Goal: Task Accomplishment & Management: Complete application form

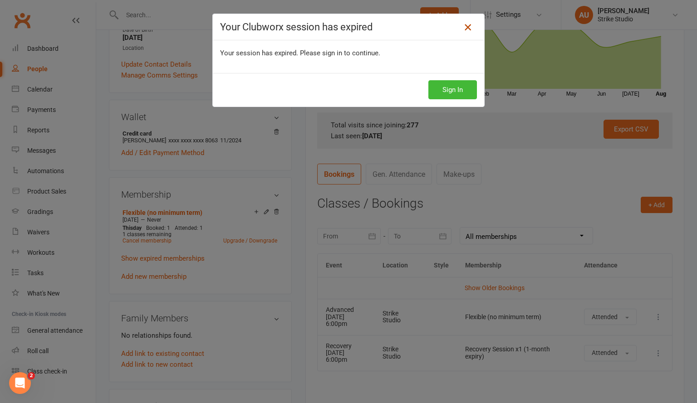
click at [468, 27] on icon at bounding box center [467, 27] width 11 height 11
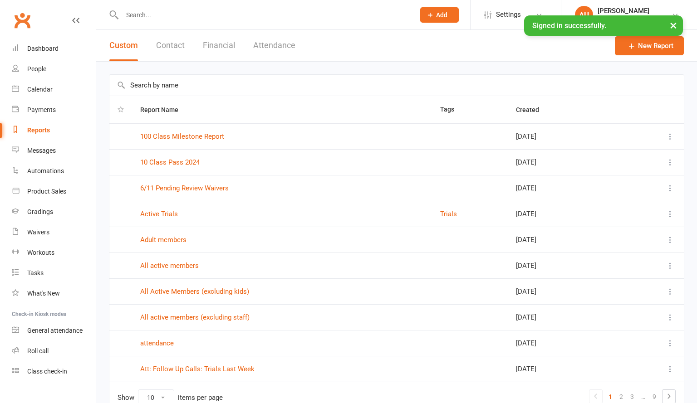
click at [153, 16] on input "text" at bounding box center [263, 15] width 289 height 13
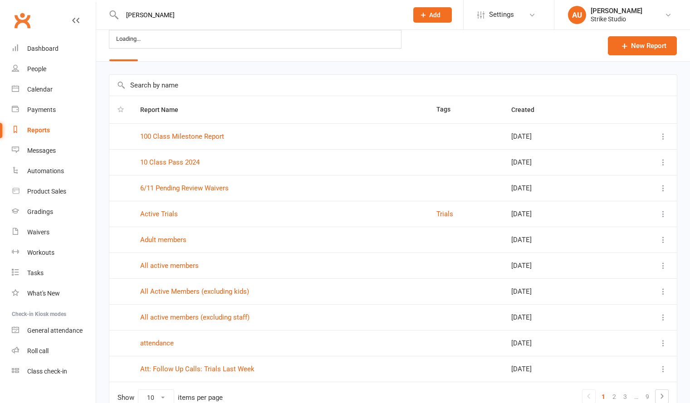
click at [153, 16] on input "[PERSON_NAME]" at bounding box center [260, 15] width 282 height 13
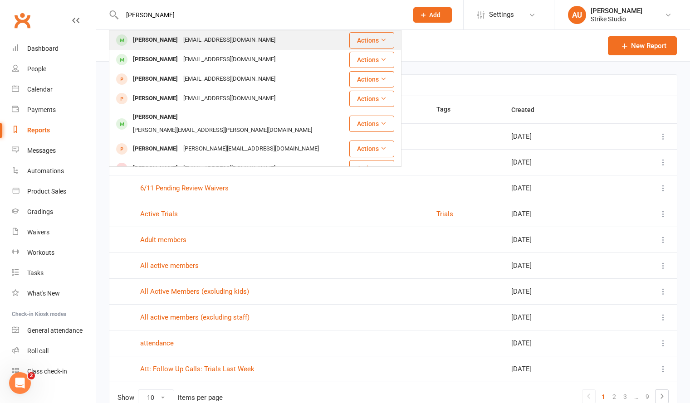
type input "[PERSON_NAME]"
click at [203, 40] on div "[EMAIL_ADDRESS][DOMAIN_NAME]" at bounding box center [230, 40] width 98 height 13
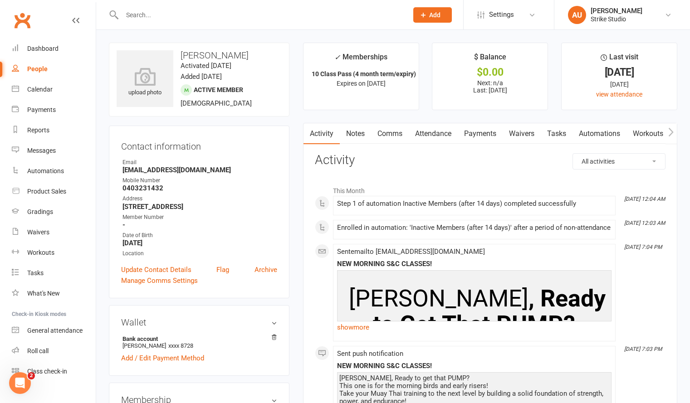
click at [40, 97] on link "Calendar" at bounding box center [54, 89] width 84 height 20
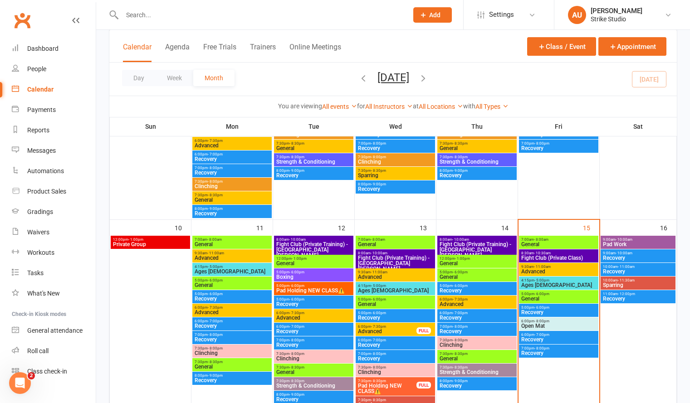
scroll to position [334, 0]
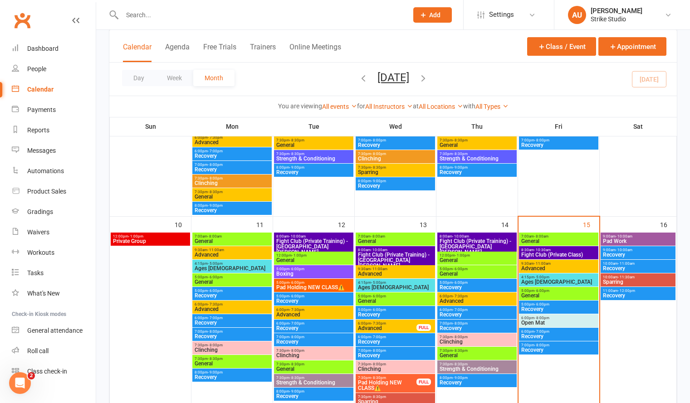
click at [542, 293] on span "- 6:00pm" at bounding box center [541, 291] width 15 height 4
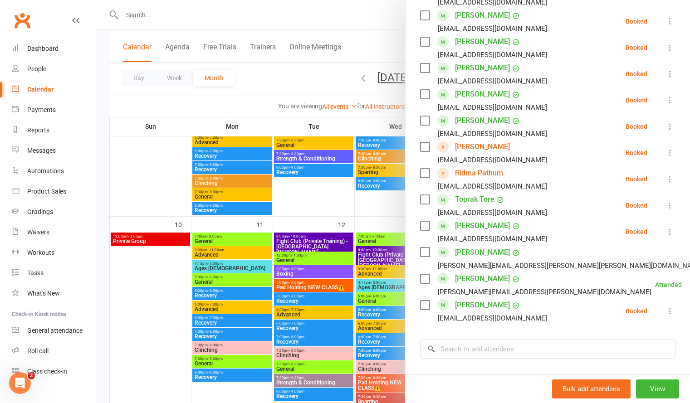
scroll to position [319, 0]
click at [472, 148] on link "[PERSON_NAME]" at bounding box center [482, 146] width 55 height 15
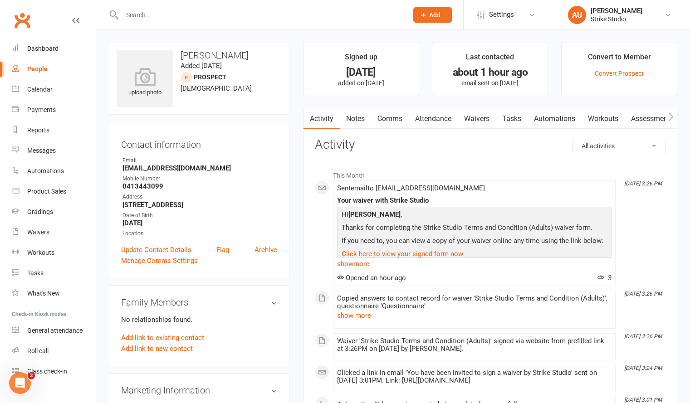
click at [597, 123] on link "Workouts" at bounding box center [603, 118] width 43 height 21
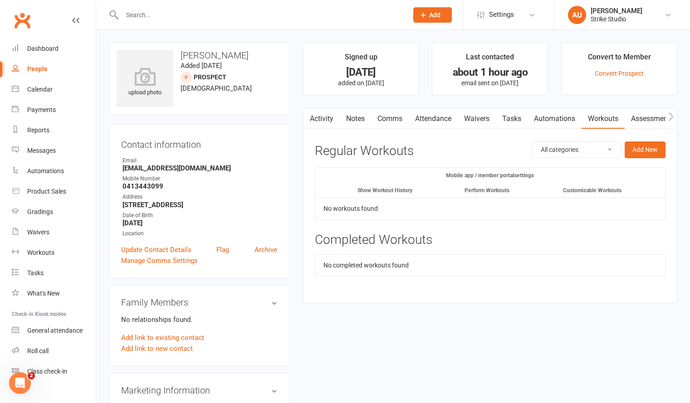
click at [475, 118] on link "Waivers" at bounding box center [477, 118] width 38 height 21
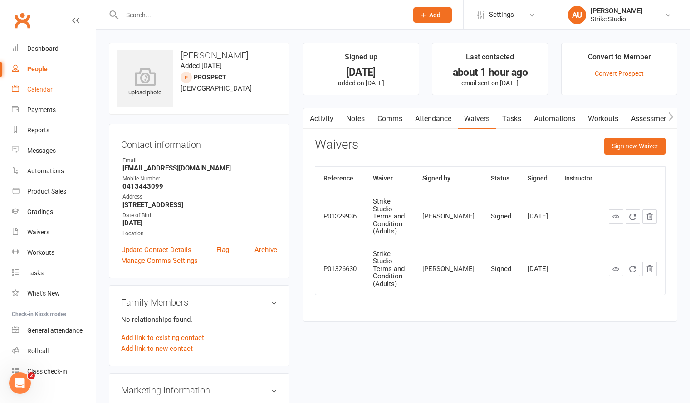
click at [44, 88] on div "Calendar" at bounding box center [39, 89] width 25 height 7
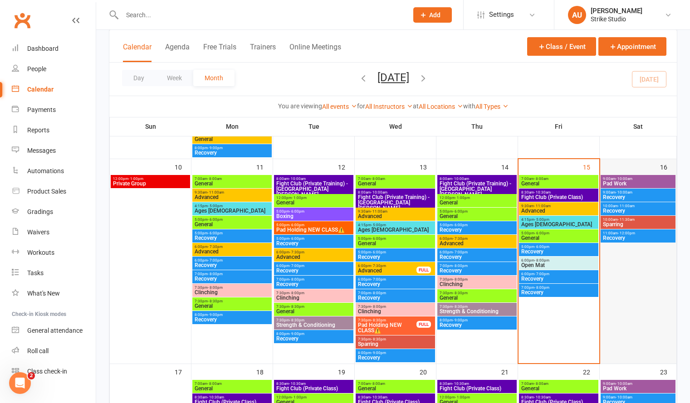
scroll to position [391, 0]
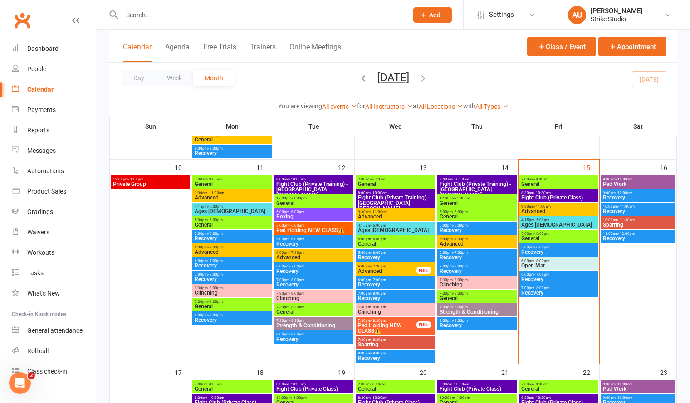
click at [623, 221] on span "- 11:30am" at bounding box center [626, 220] width 17 height 4
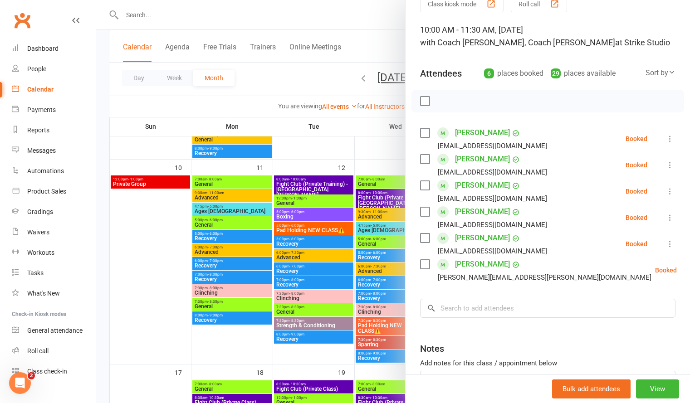
scroll to position [50, 0]
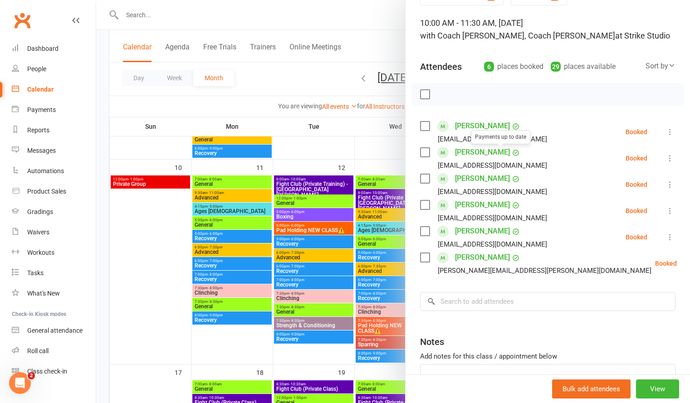
click at [480, 154] on link "[PERSON_NAME]" at bounding box center [482, 152] width 55 height 15
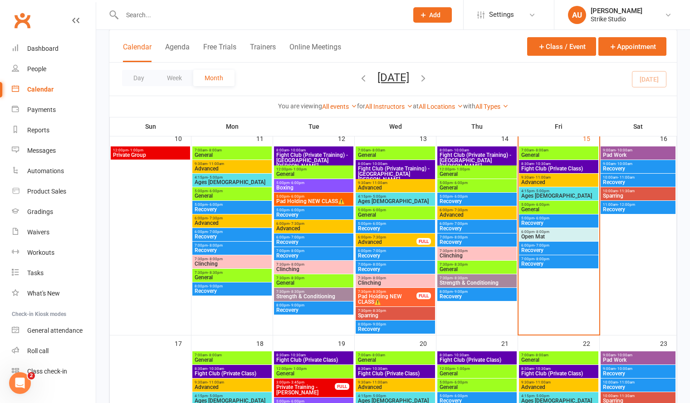
scroll to position [419, 0]
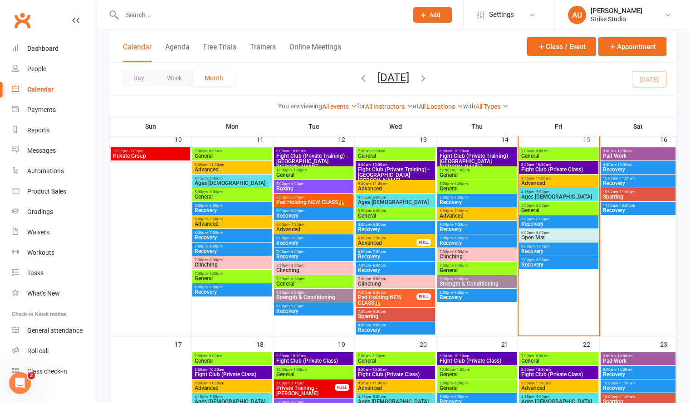
click at [195, 20] on input "text" at bounding box center [260, 15] width 282 height 13
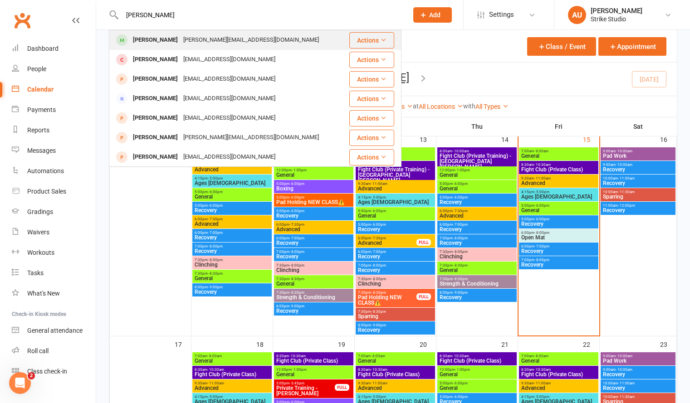
type input "[PERSON_NAME]"
click at [201, 34] on div "[PERSON_NAME][EMAIL_ADDRESS][DOMAIN_NAME]" at bounding box center [251, 40] width 141 height 13
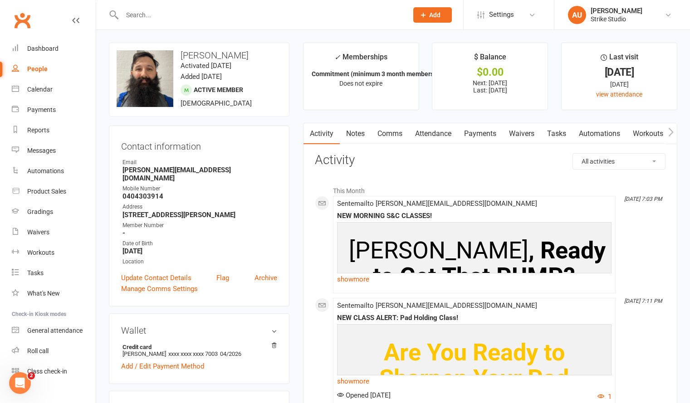
click at [158, 17] on input "text" at bounding box center [260, 15] width 282 height 13
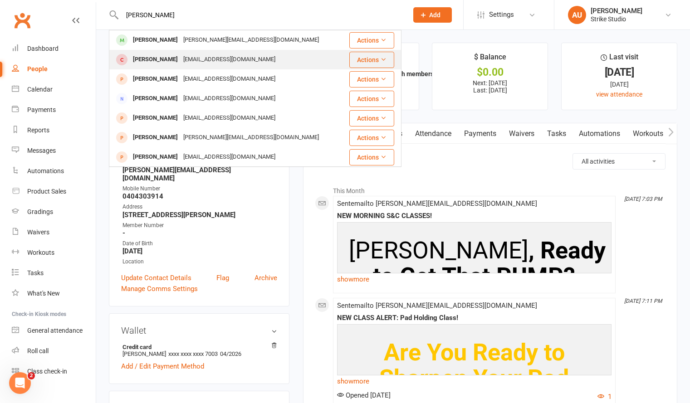
type input "[PERSON_NAME]"
click at [196, 62] on div "[EMAIL_ADDRESS][DOMAIN_NAME]" at bounding box center [230, 59] width 98 height 13
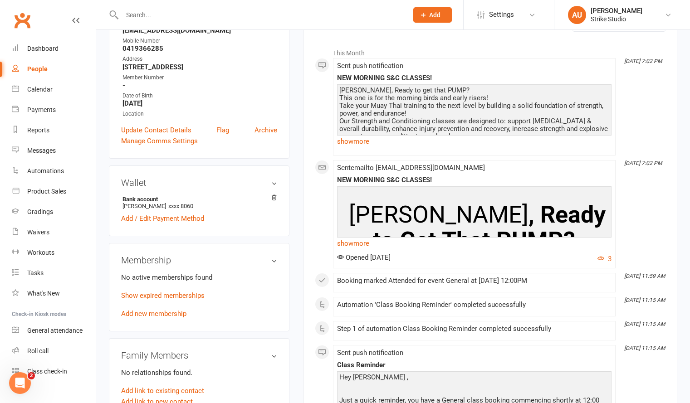
scroll to position [137, 0]
drag, startPoint x: 122, startPoint y: 261, endPoint x: 223, endPoint y: 292, distance: 105.3
click at [223, 292] on div "Membership No active memberships found Show expired memberships Add new members…" at bounding box center [199, 288] width 181 height 88
click at [238, 275] on p "No active memberships found" at bounding box center [199, 278] width 156 height 11
click at [136, 20] on input "text" at bounding box center [260, 15] width 282 height 13
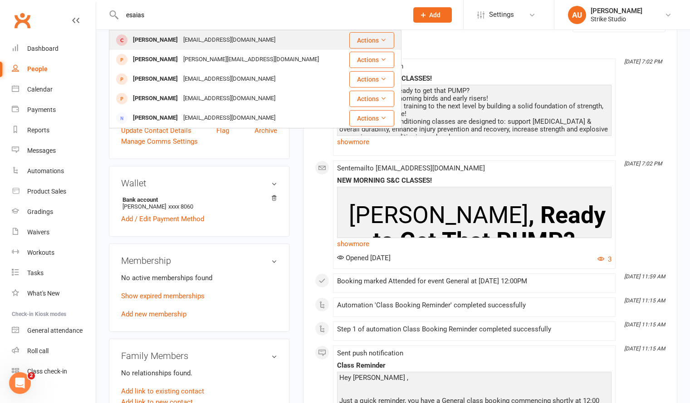
type input "esaias"
click at [158, 38] on div "[PERSON_NAME]" at bounding box center [155, 40] width 50 height 13
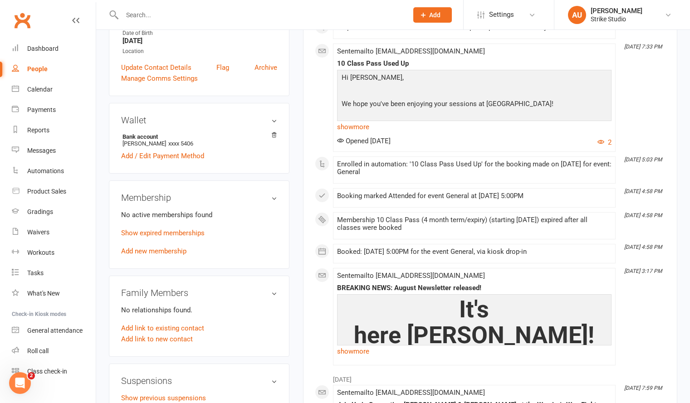
scroll to position [202, 0]
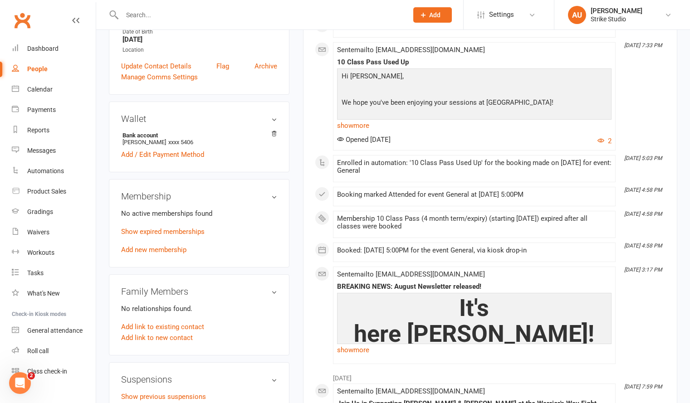
click at [166, 256] on div "Membership No active memberships found Show expired memberships Add new members…" at bounding box center [199, 223] width 181 height 88
click at [167, 254] on link "Add new membership" at bounding box center [153, 250] width 65 height 8
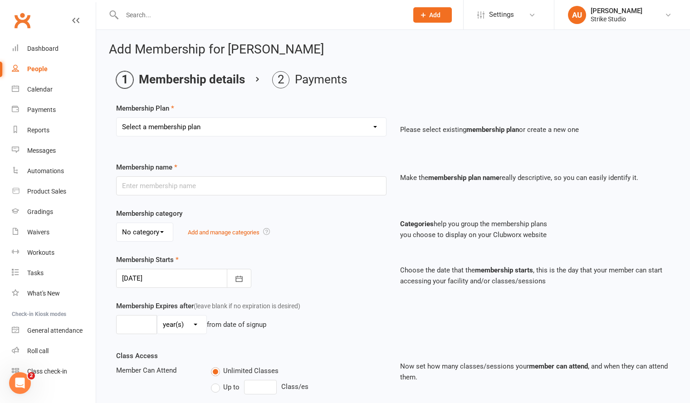
click at [218, 123] on select "Select a membership plan Staff Prepaid (12 month membership) Prepaid (6-month m…" at bounding box center [251, 127] width 269 height 18
click at [401, 77] on ol "Membership details Payments" at bounding box center [393, 79] width 554 height 17
click at [191, 192] on input "text" at bounding box center [251, 185] width 270 height 19
type input "10 Class Pass (4 month term/expiry)"
click at [198, 121] on select "Select a membership plan Staff Prepaid (12 month membership) Prepaid (6-month m…" at bounding box center [251, 127] width 269 height 18
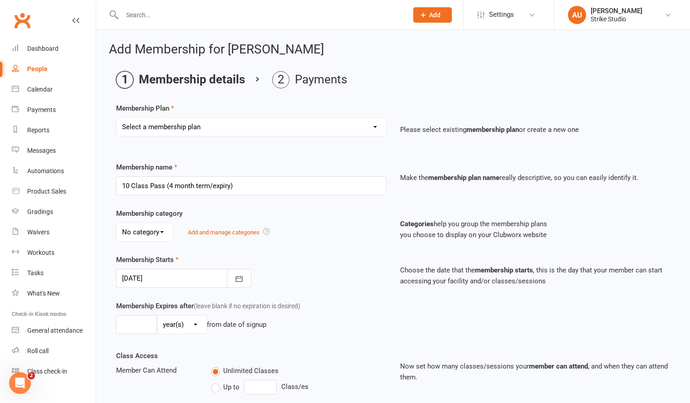
select select "4"
click at [117, 118] on select "Select a membership plan Staff Prepaid (12 month membership) Prepaid (6-month m…" at bounding box center [251, 127] width 269 height 18
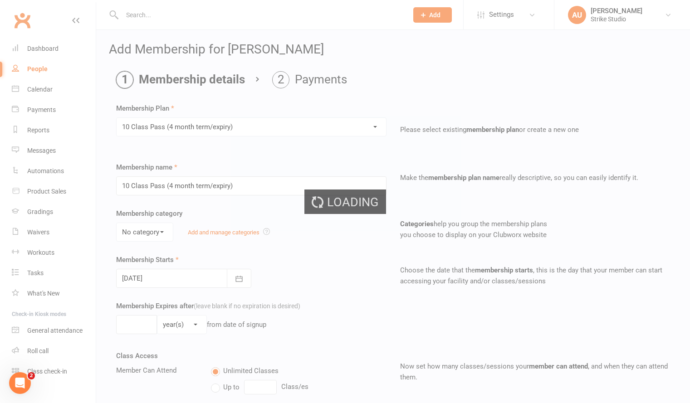
select select "0"
type input "4"
select select "2"
type input "10"
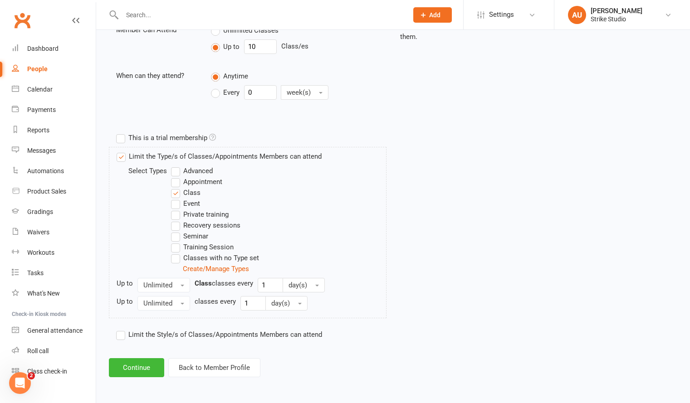
scroll to position [340, 0]
click at [143, 361] on button "Continue" at bounding box center [136, 368] width 55 height 19
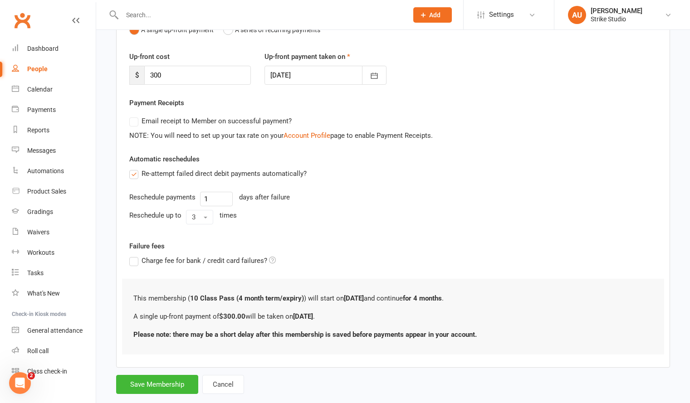
scroll to position [127, 0]
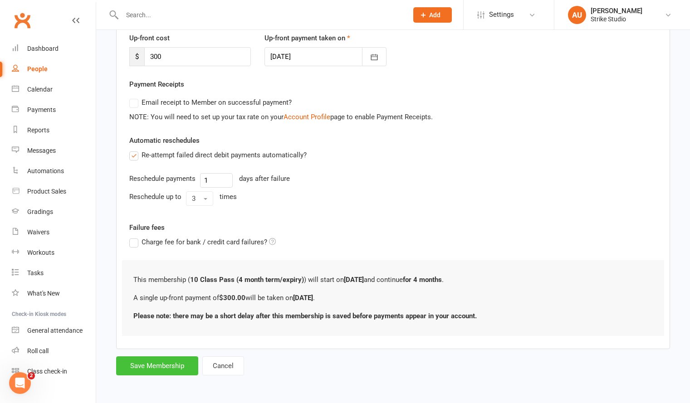
click at [165, 371] on button "Save Membership" at bounding box center [157, 366] width 82 height 19
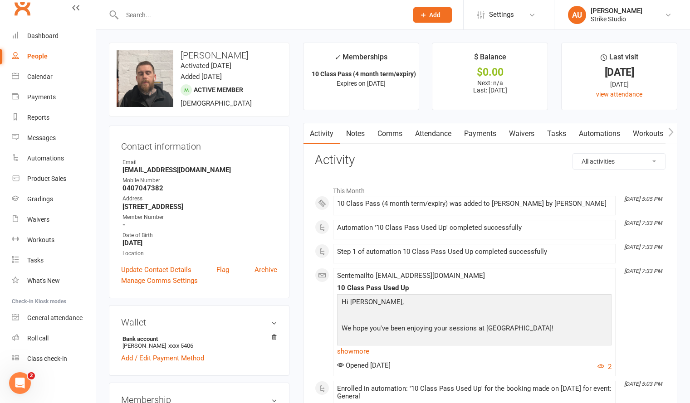
click at [420, 138] on link "Attendance" at bounding box center [433, 133] width 49 height 21
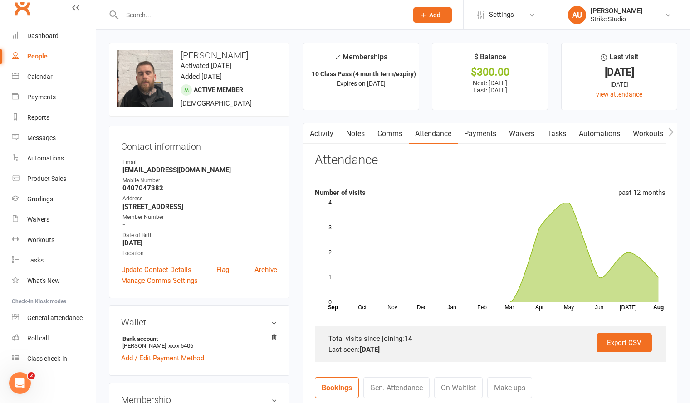
scroll to position [216, 0]
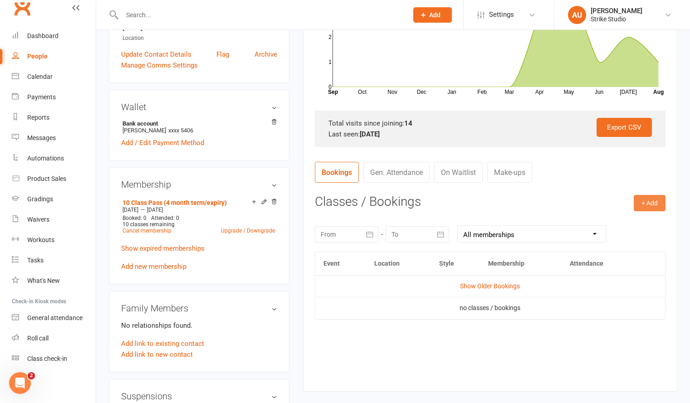
click at [647, 205] on button "+ Add" at bounding box center [650, 203] width 32 height 16
click at [614, 221] on link "Book Event" at bounding box center [620, 224] width 90 height 18
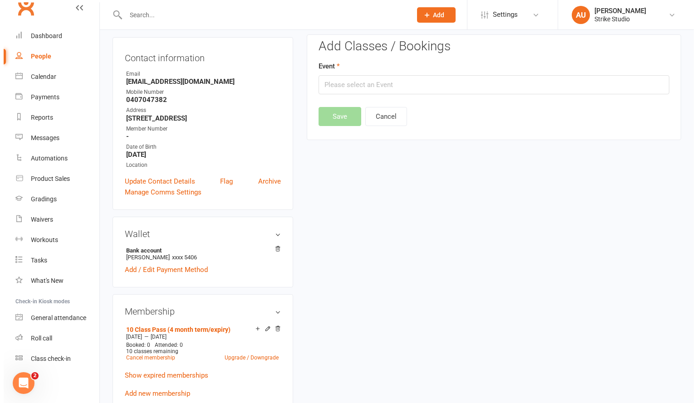
scroll to position [78, 0]
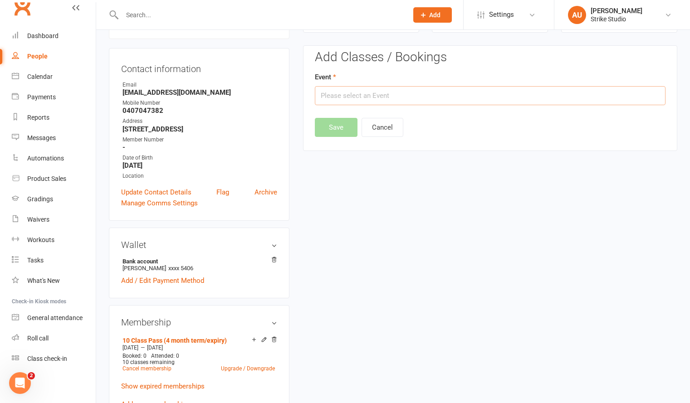
click at [378, 97] on input "text" at bounding box center [490, 95] width 351 height 19
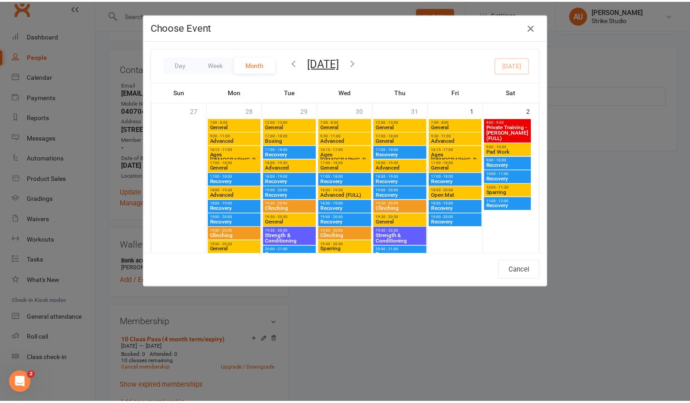
scroll to position [337, 0]
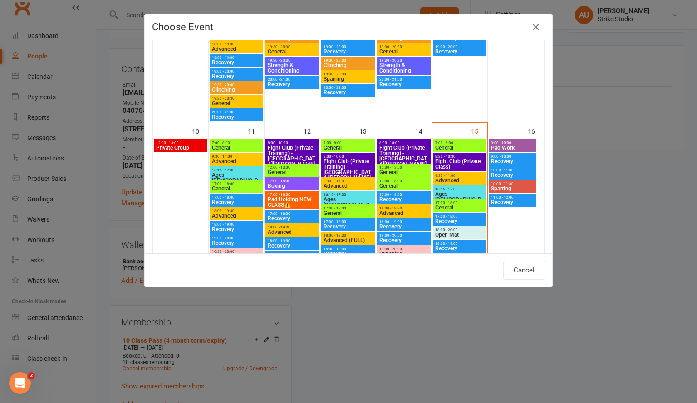
click at [442, 204] on span "17:00 - 18:00" at bounding box center [460, 203] width 50 height 4
type input "General - [DATE] 5:00:00 PM"
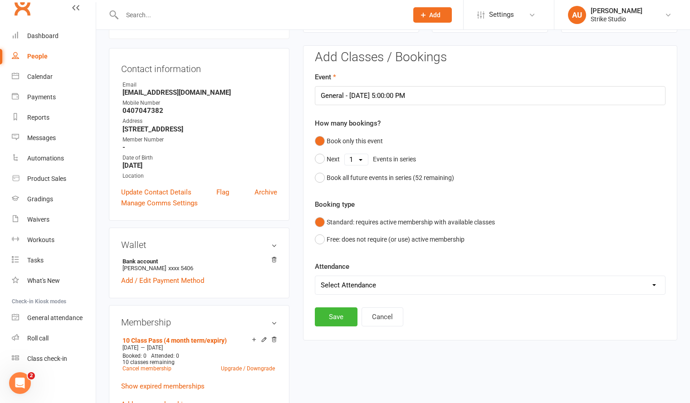
click at [337, 289] on select "Select Attendance Attended Absent" at bounding box center [490, 285] width 350 height 18
select select "0"
click at [315, 276] on select "Select Attendance Attended Absent" at bounding box center [490, 285] width 350 height 18
click at [336, 316] on button "Save" at bounding box center [336, 317] width 43 height 19
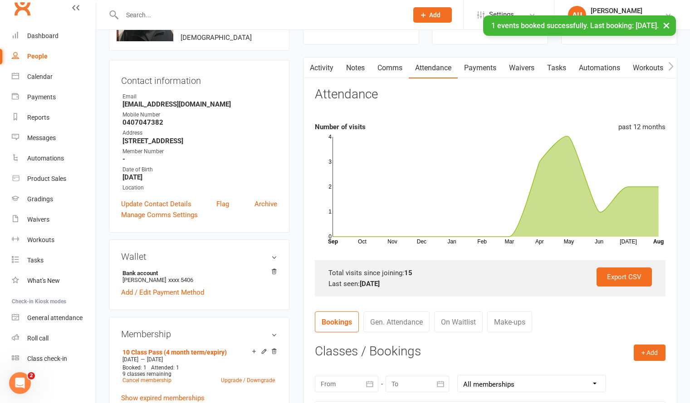
scroll to position [0, 0]
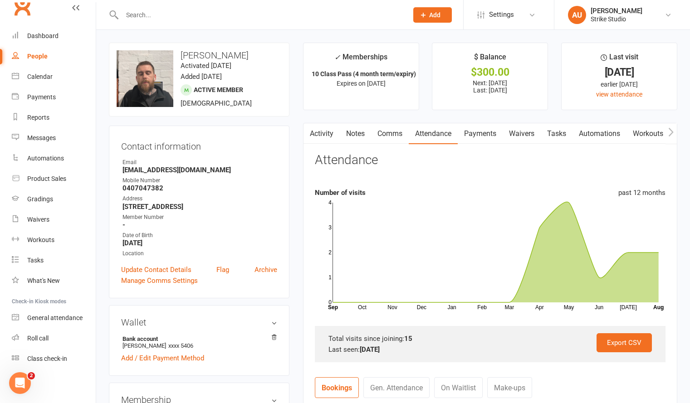
click at [17, 15] on link "Clubworx" at bounding box center [22, 7] width 23 height 23
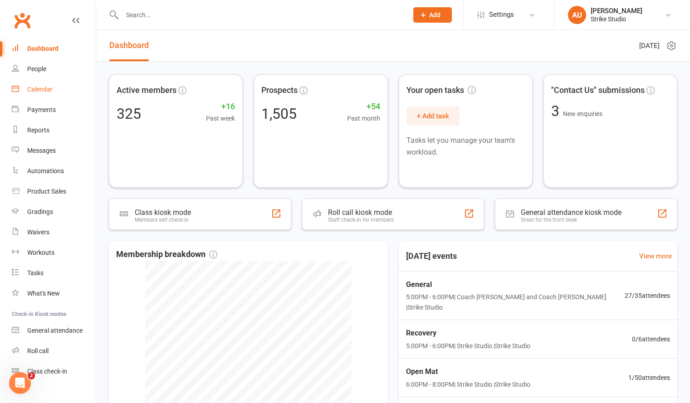
click at [43, 90] on div "Calendar" at bounding box center [39, 89] width 25 height 7
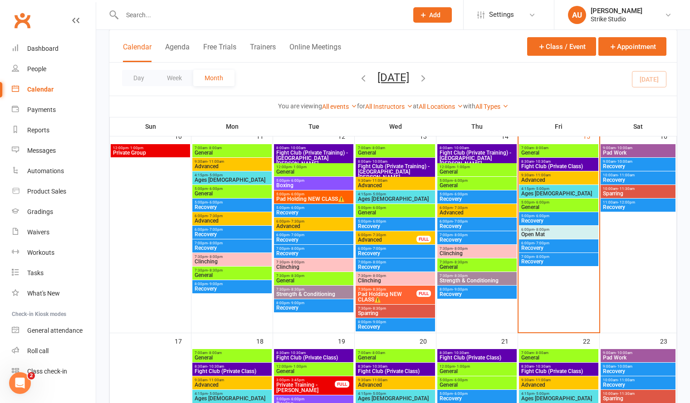
scroll to position [313, 0]
